Goal: Information Seeking & Learning: Learn about a topic

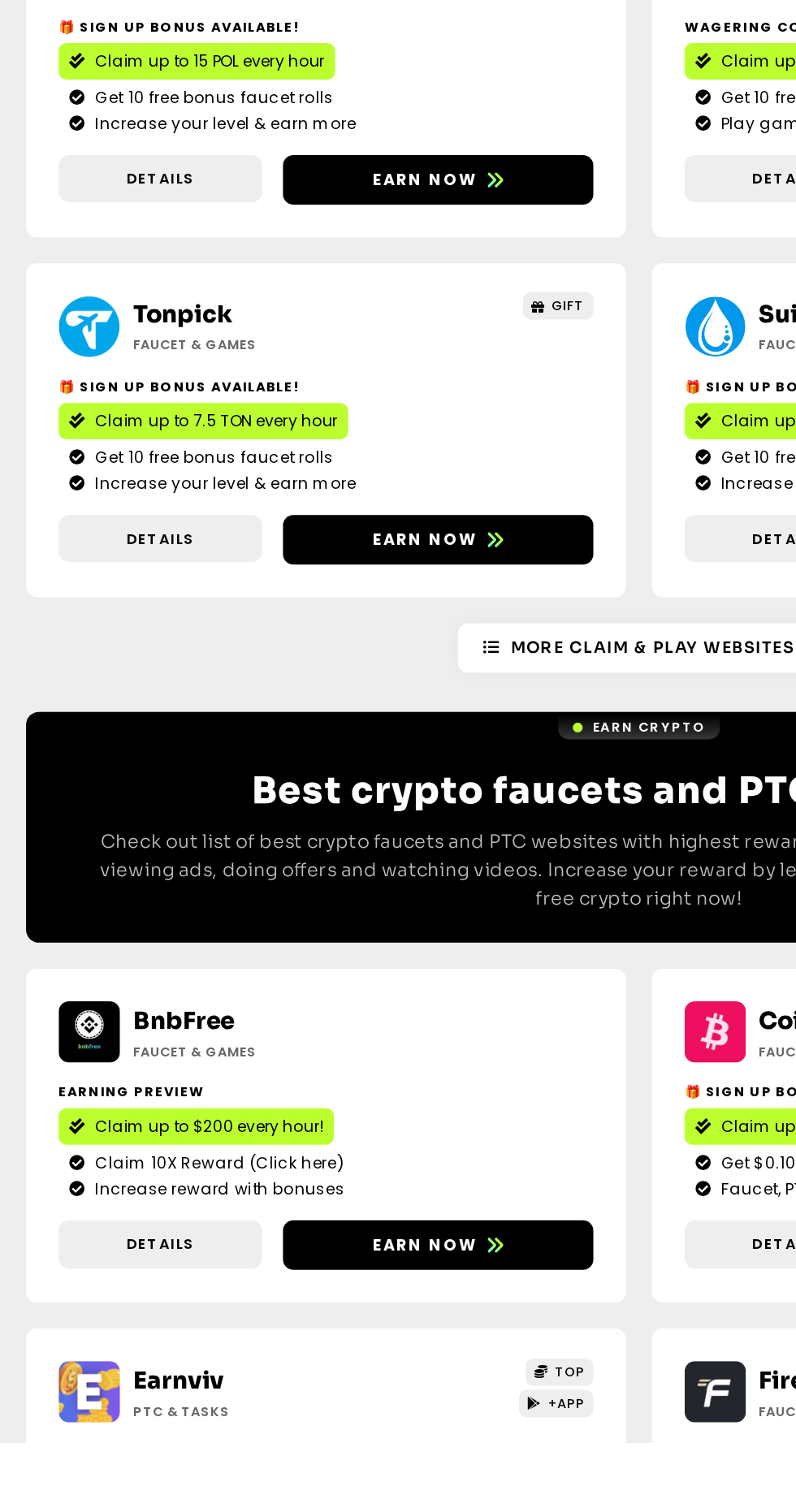
scroll to position [1406, 0]
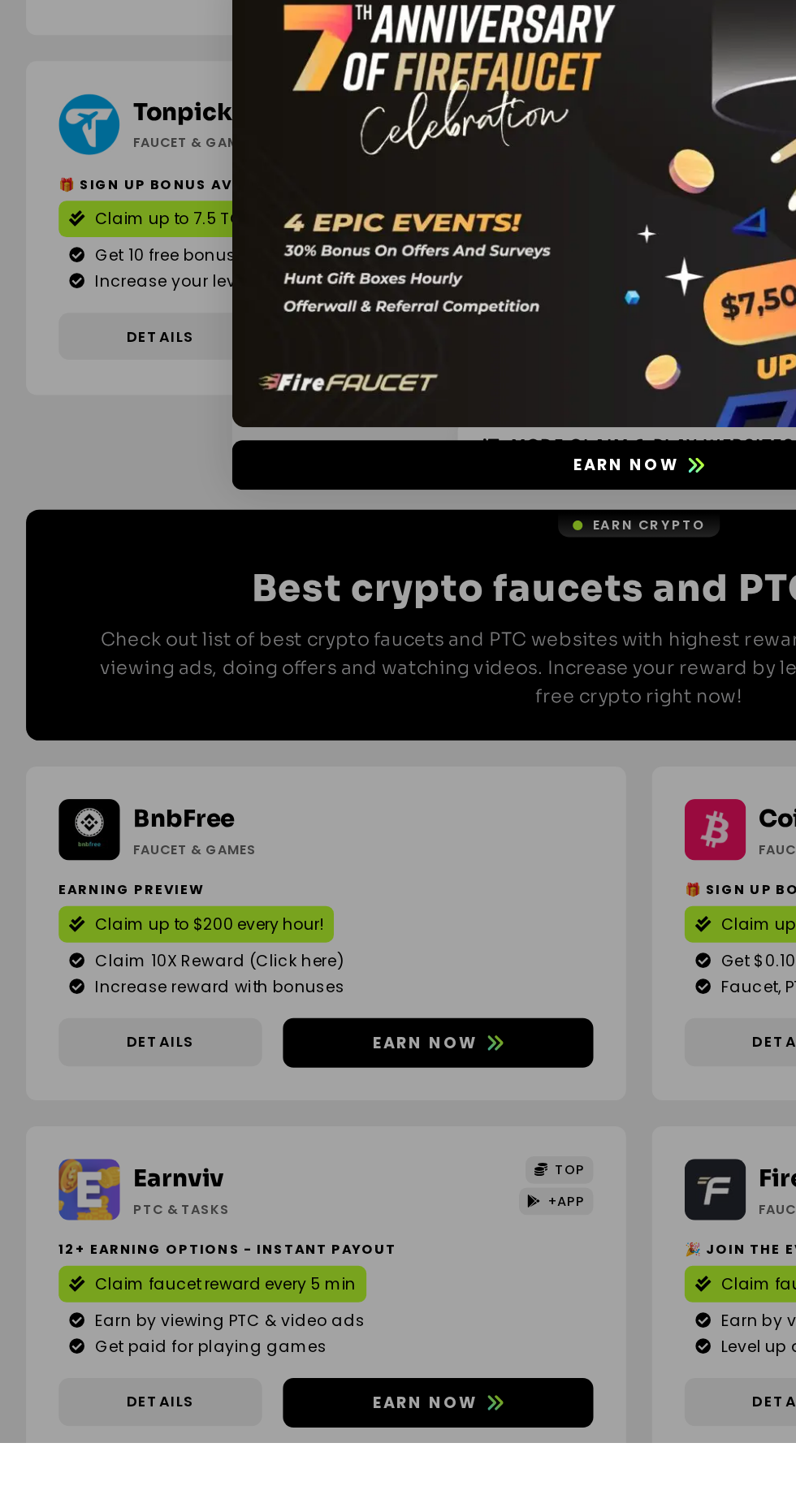
click at [297, 1257] on div "Earn now" at bounding box center [398, 756] width 796 height 1512
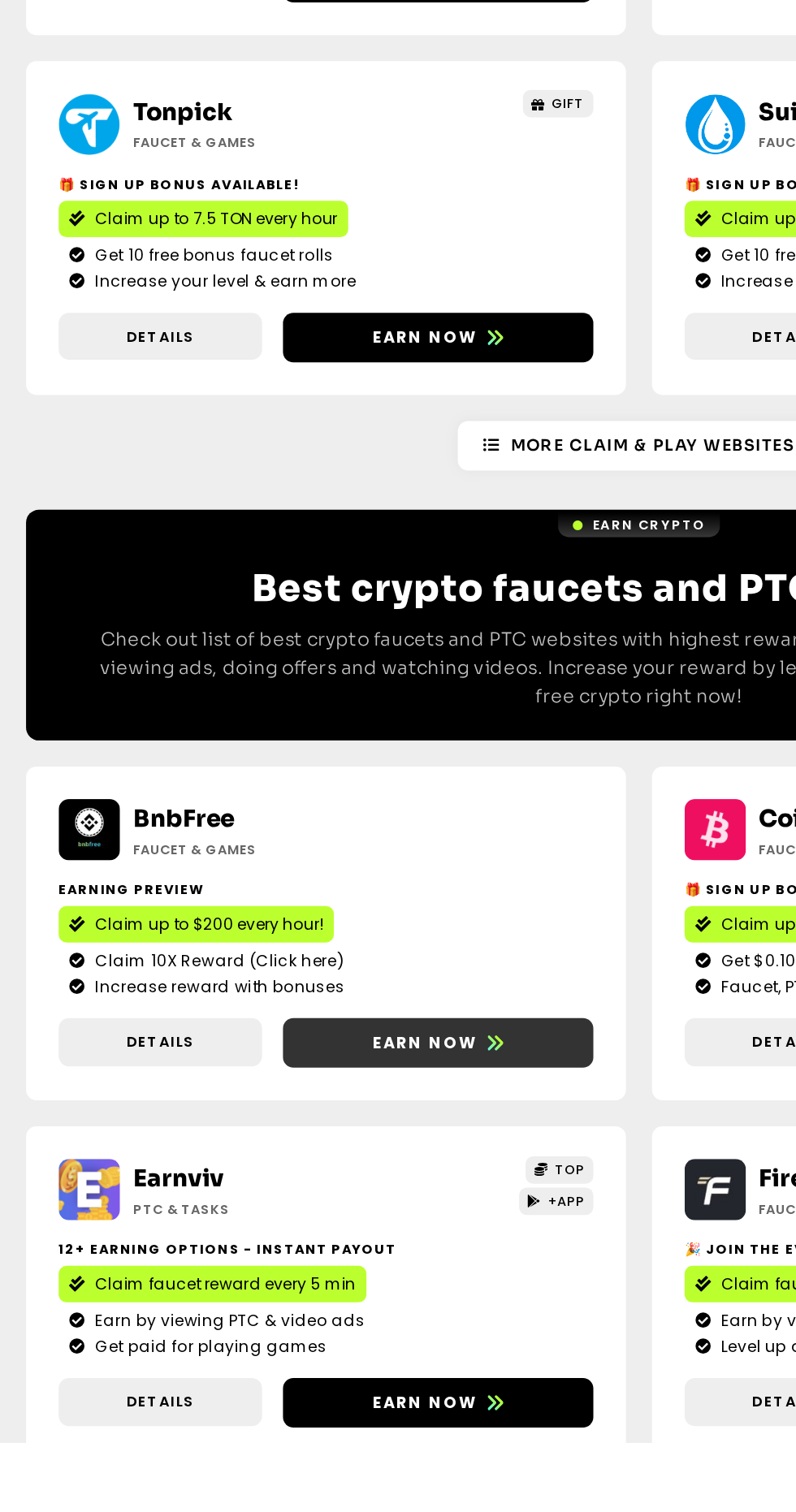
click at [286, 1258] on span "Earn now" at bounding box center [265, 1263] width 66 height 14
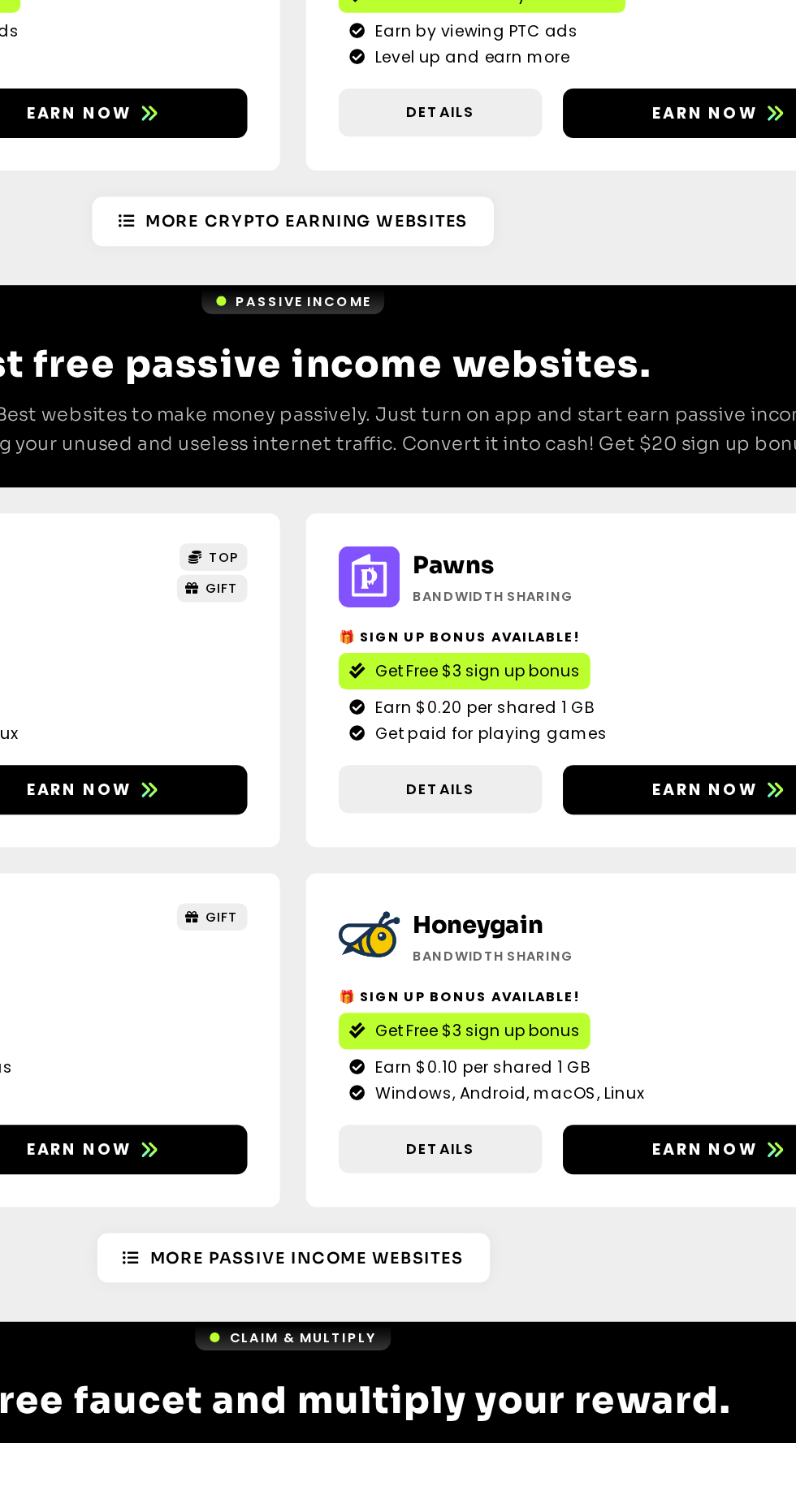
scroll to position [2243, 0]
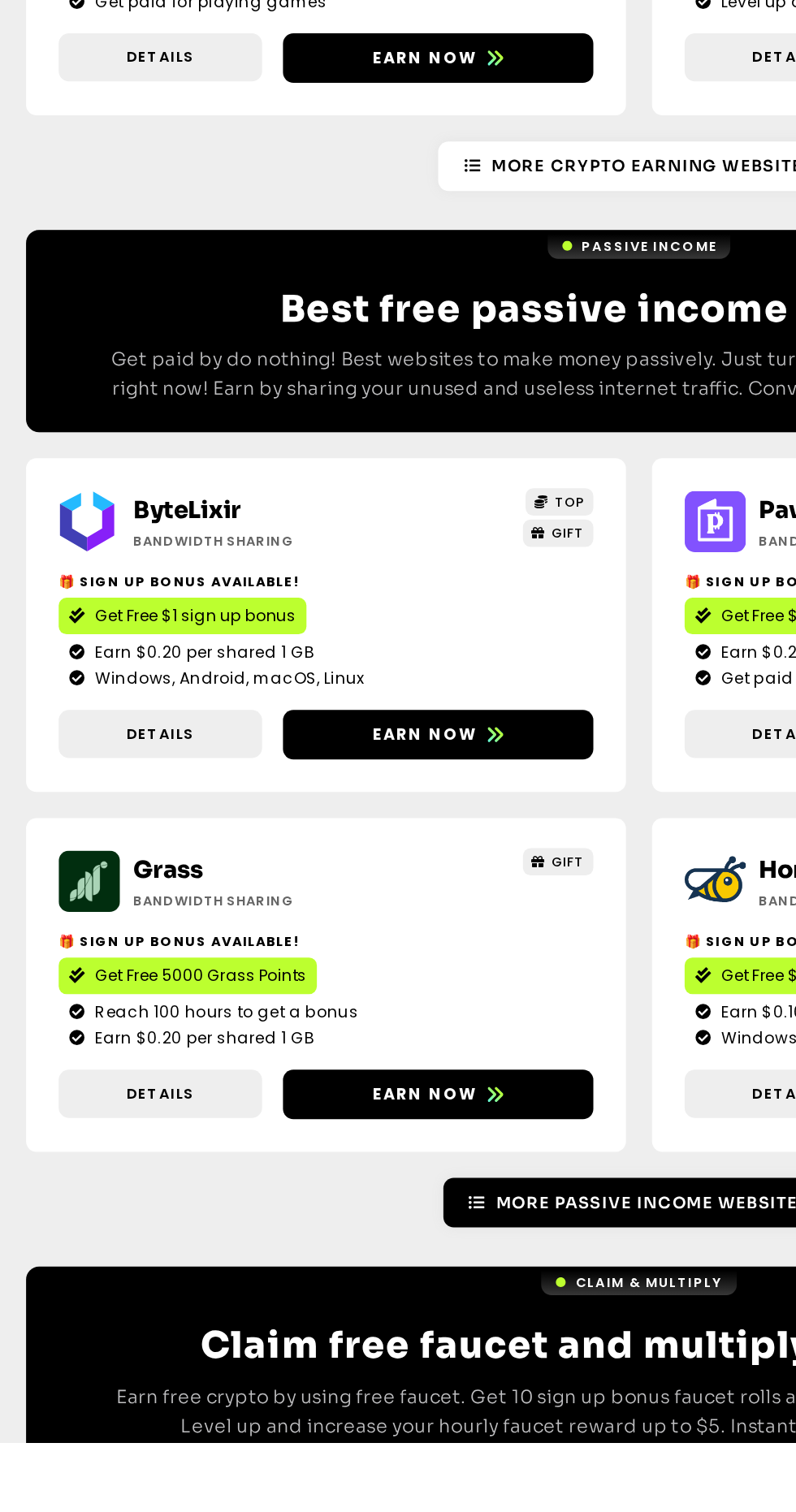
click at [425, 1362] on span "More Passive Income Websites" at bounding box center [407, 1362] width 194 height 14
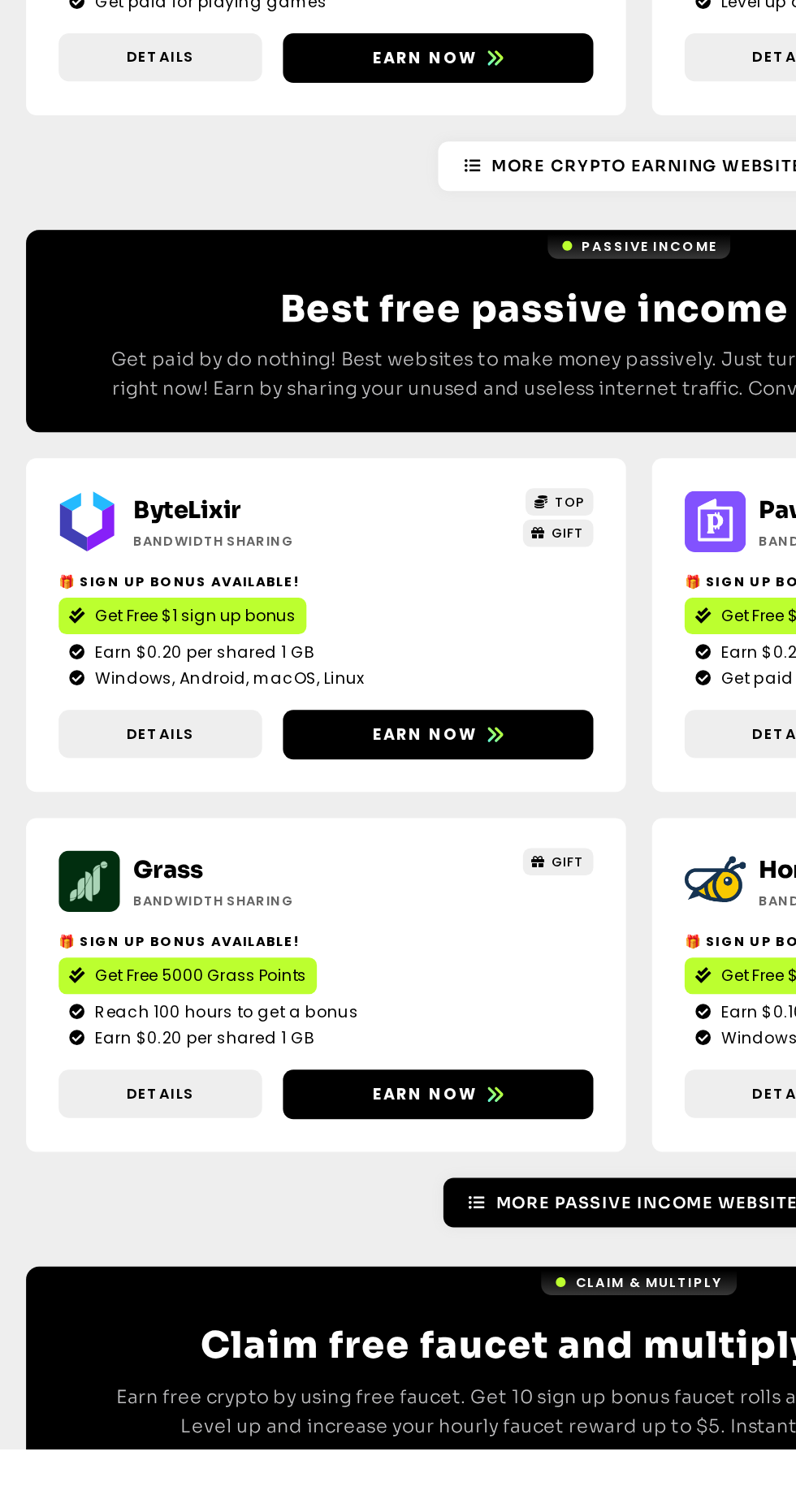
scroll to position [2353, 0]
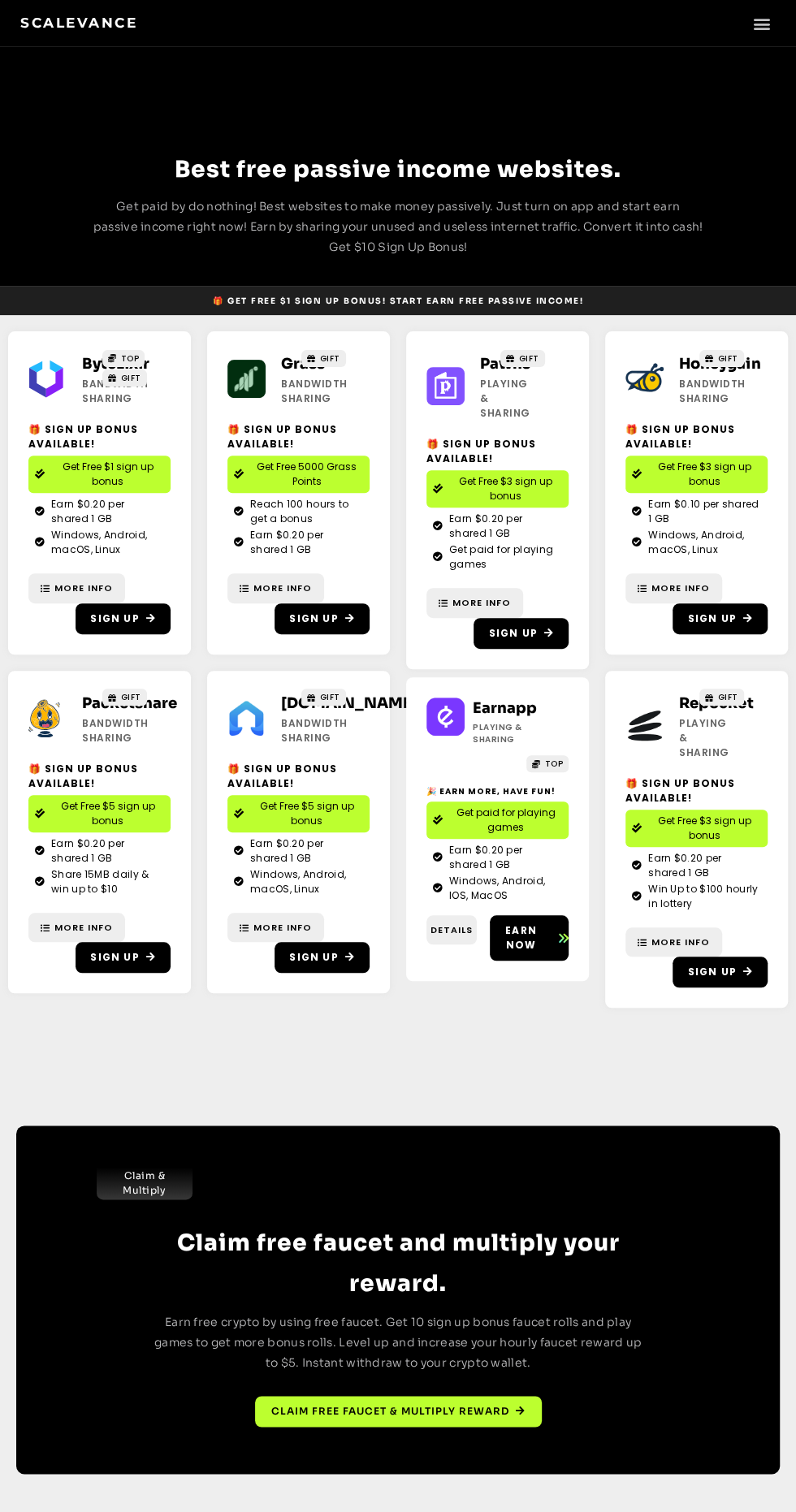
scroll to position [46, 0]
